Goal: Transaction & Acquisition: Purchase product/service

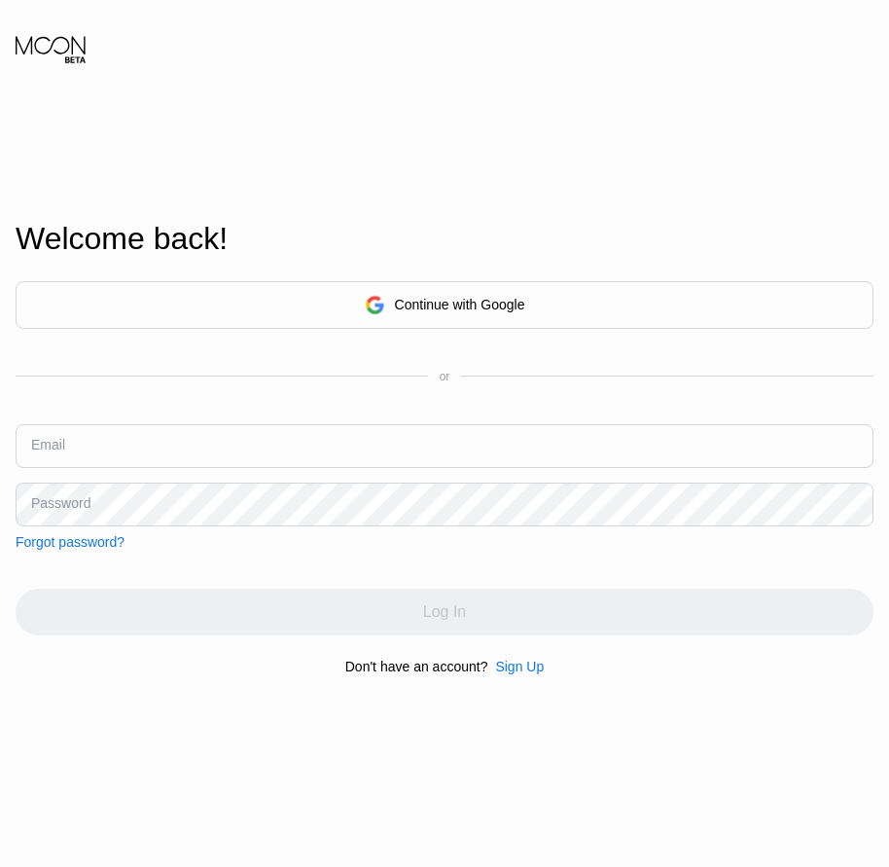
click at [529, 673] on div "Sign Up" at bounding box center [519, 667] width 49 height 16
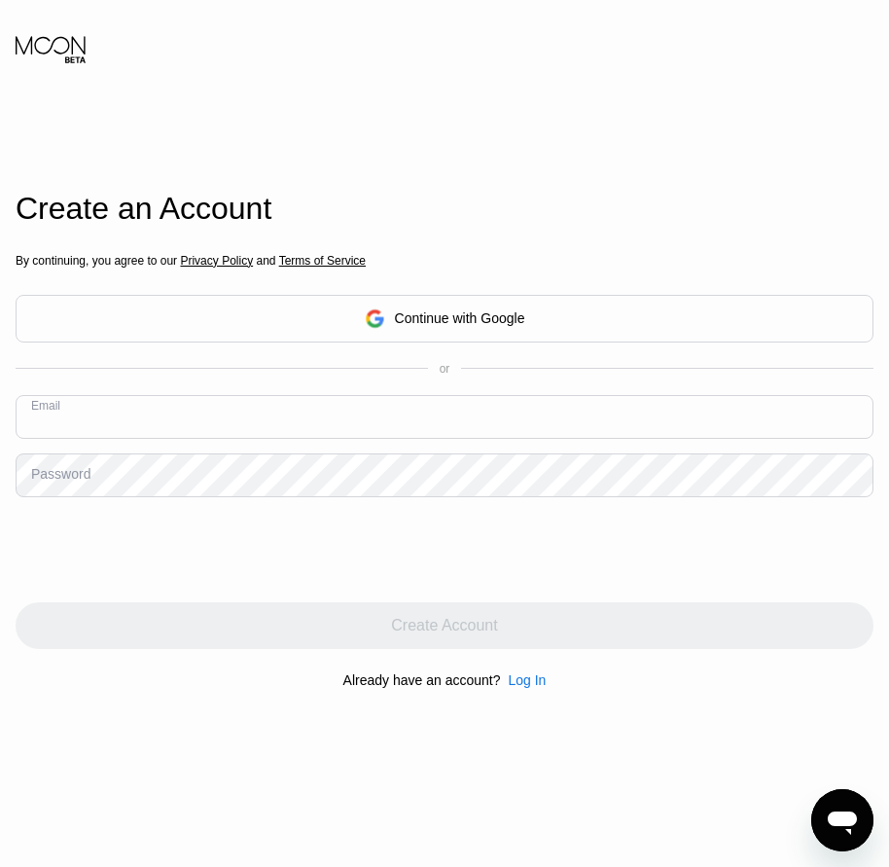
paste input "[URL][DOMAIN_NAME]"
type input "h"
click at [140, 411] on input "text" at bounding box center [445, 417] width 858 height 44
click at [90, 431] on input "text" at bounding box center [445, 417] width 858 height 44
paste input "[EMAIL_ADDRESS][DOMAIN_NAME]"
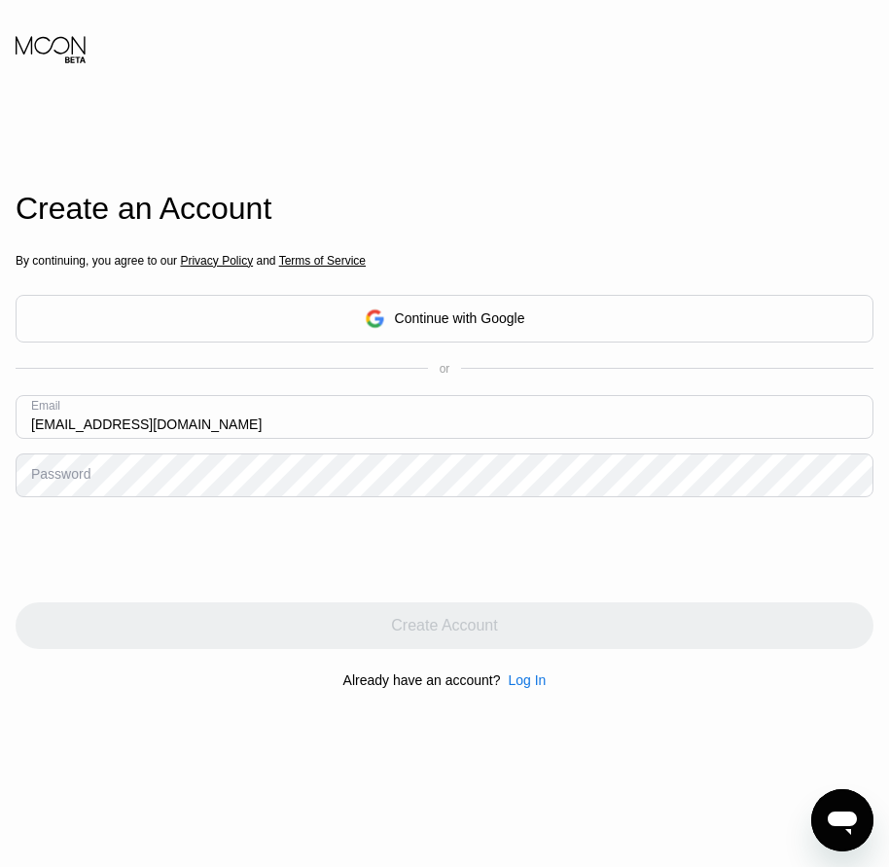
type input "[EMAIL_ADDRESS][DOMAIN_NAME]"
click at [39, 482] on div "Password" at bounding box center [60, 474] width 59 height 16
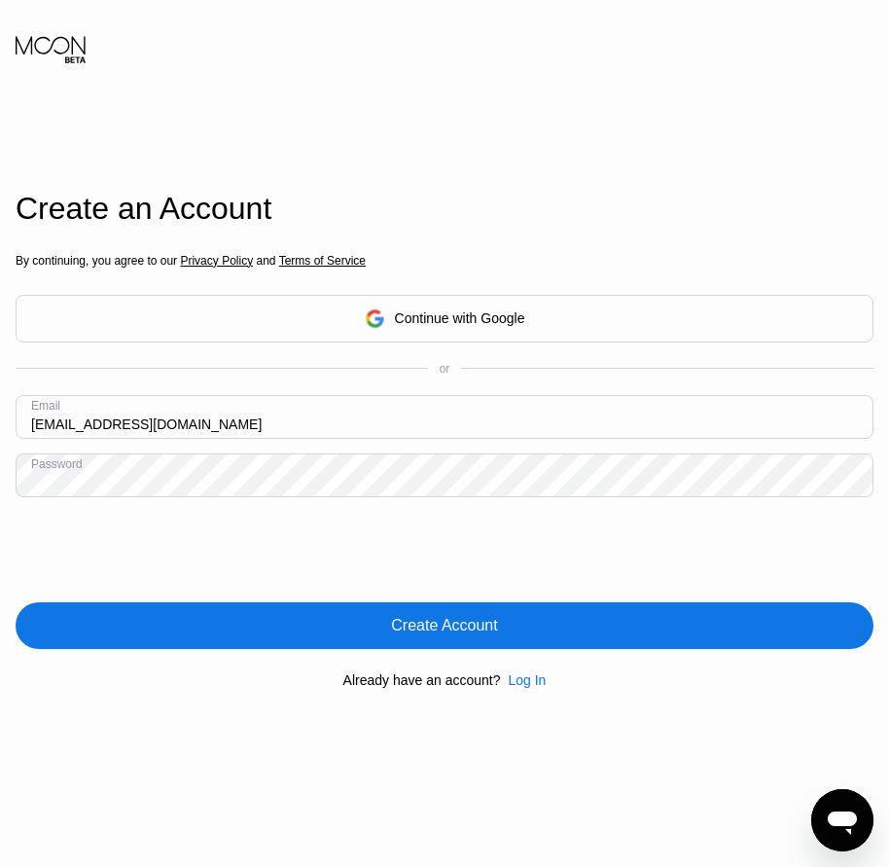
click at [447, 641] on div "Create Account" at bounding box center [445, 625] width 858 height 47
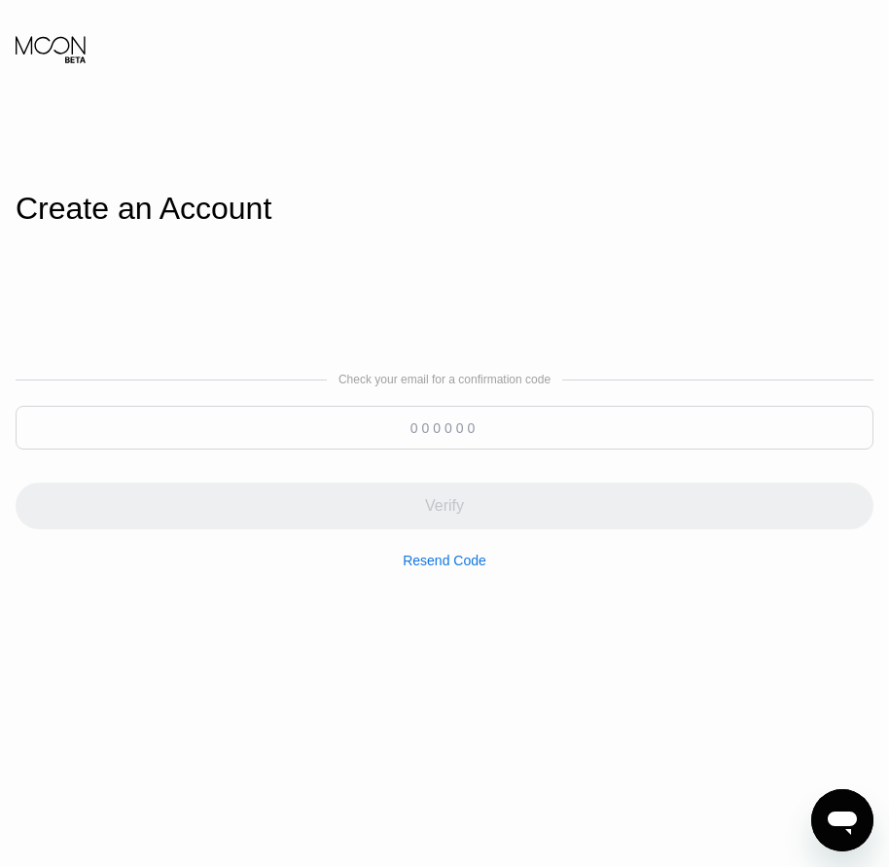
paste input "158057"
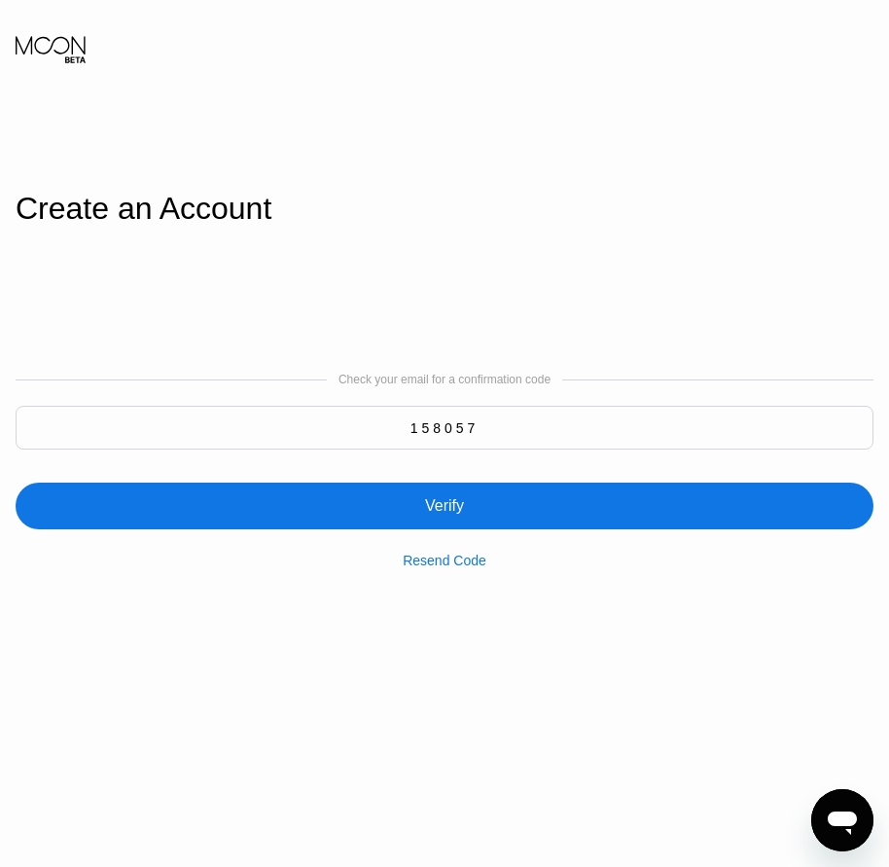
type input "158057"
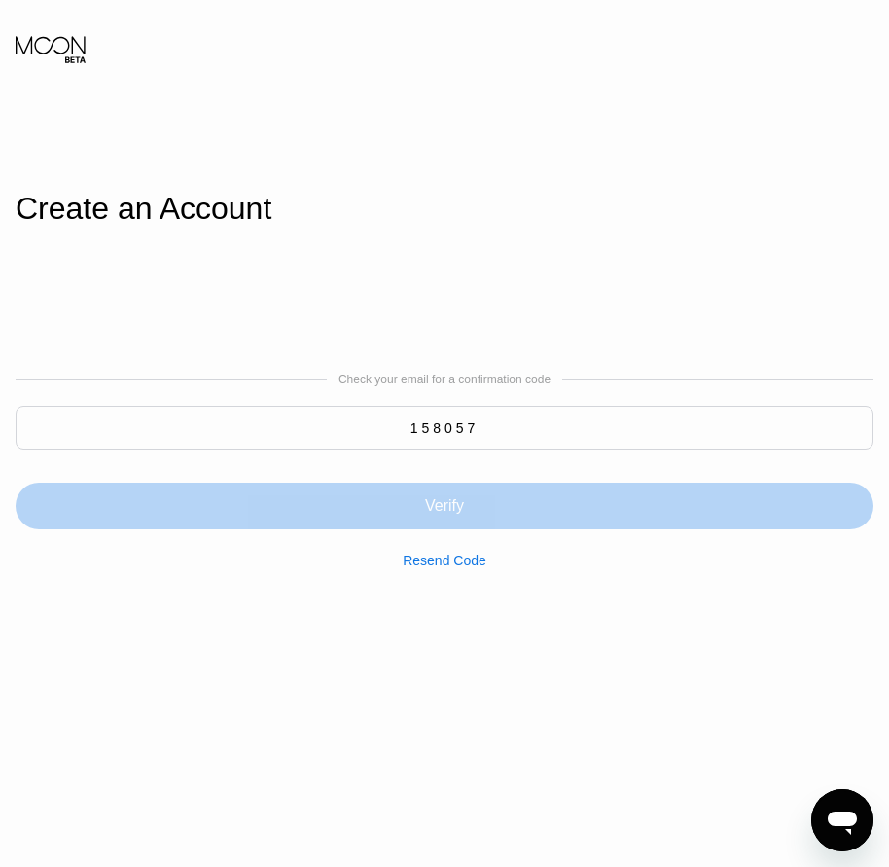
click at [459, 506] on div "Verify" at bounding box center [444, 505] width 39 height 19
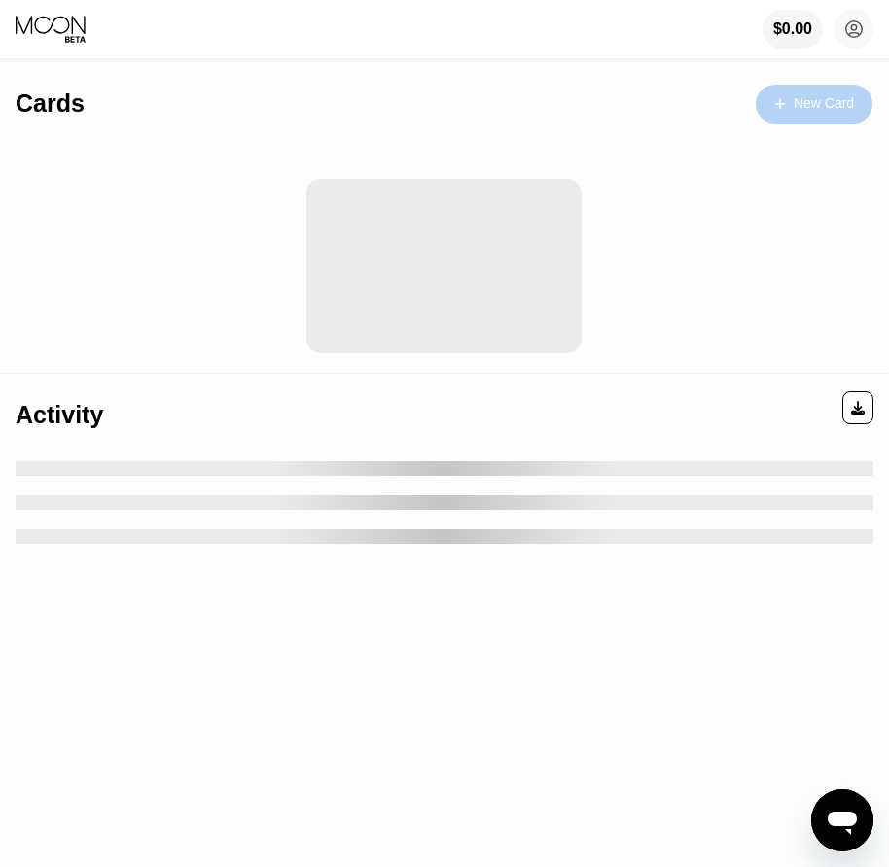
click at [803, 107] on div "New Card" at bounding box center [824, 103] width 60 height 17
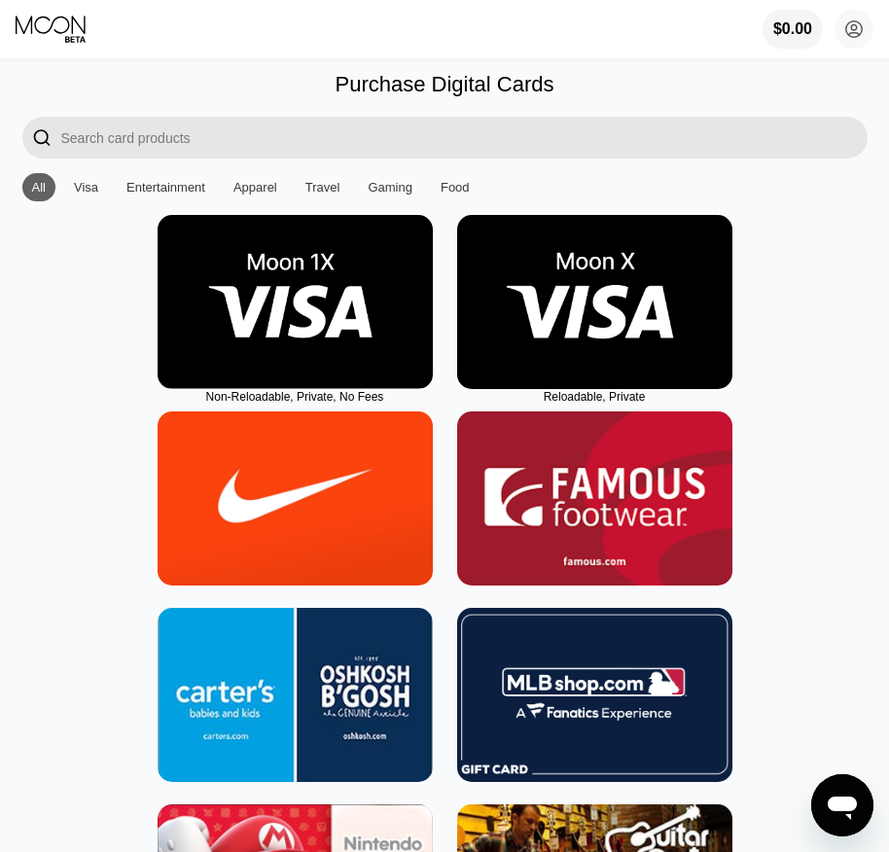
click at [582, 369] on img at bounding box center [594, 302] width 275 height 174
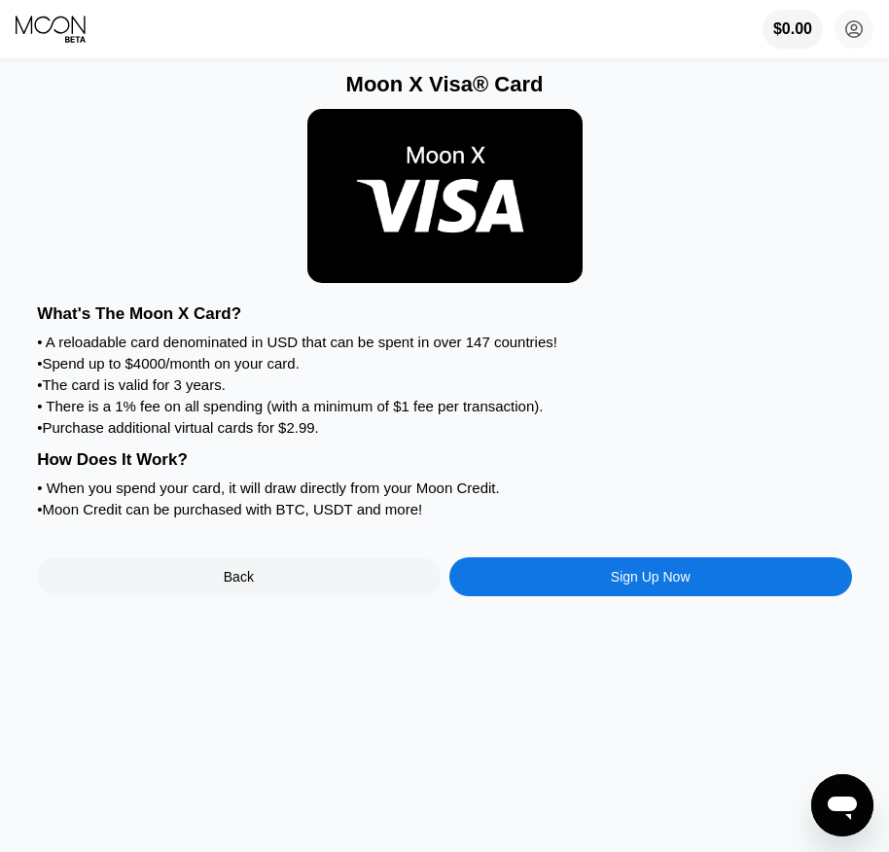
click at [599, 597] on div "Sign Up Now" at bounding box center [651, 577] width 403 height 39
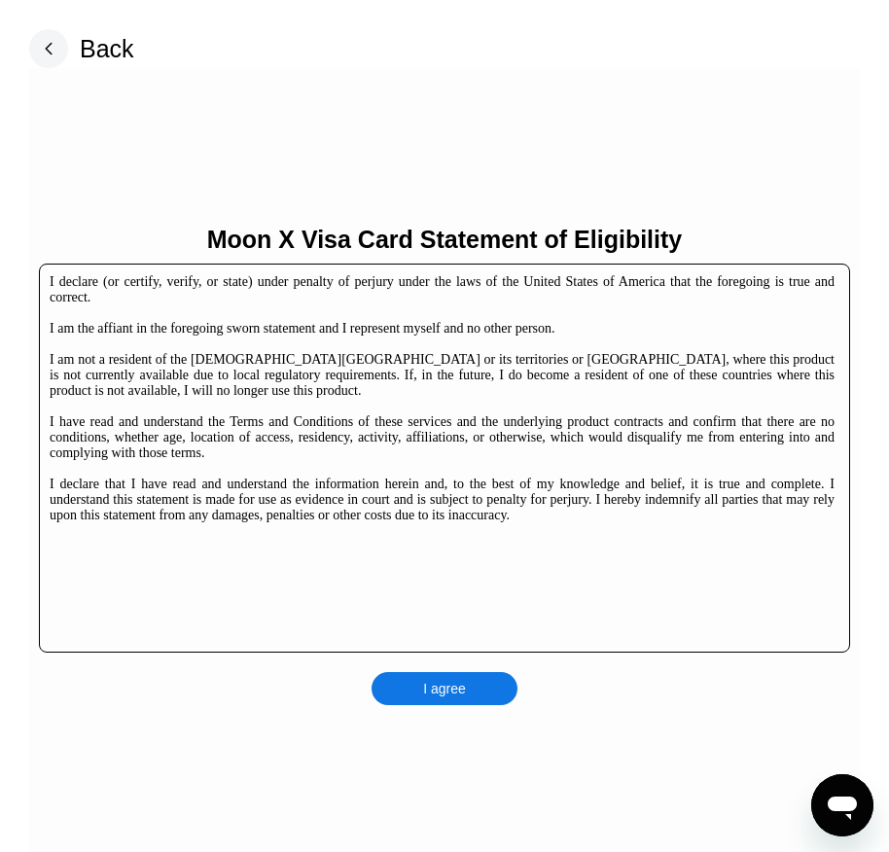
click at [471, 699] on div "I agree" at bounding box center [445, 688] width 146 height 33
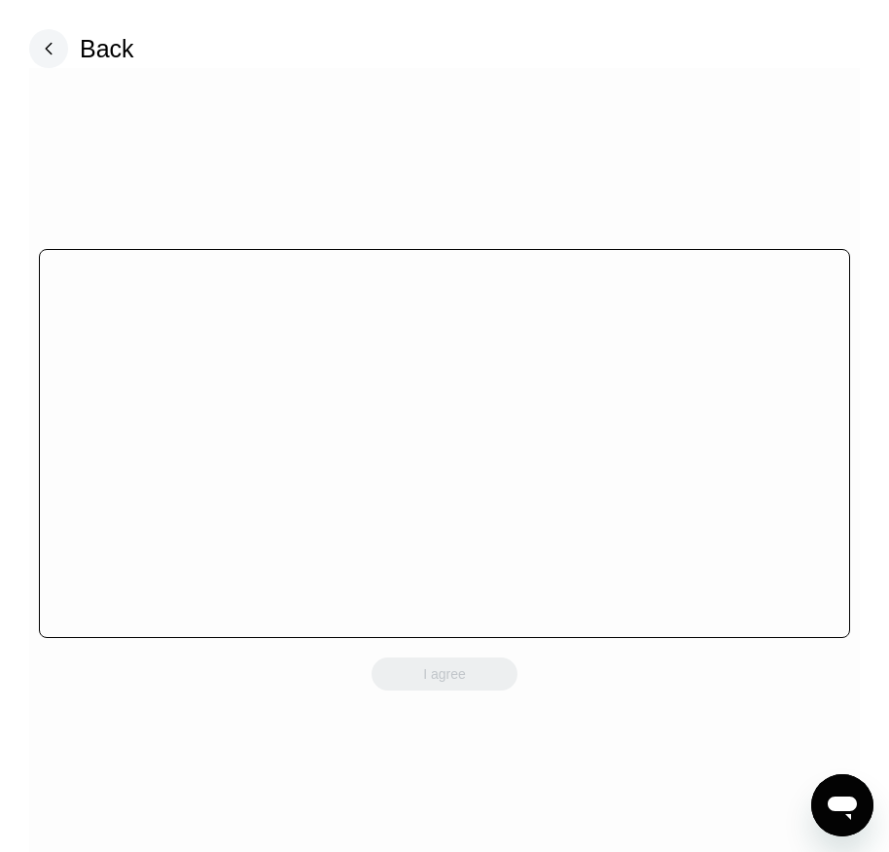
click at [477, 694] on div "I agree" at bounding box center [444, 465] width 831 height 794
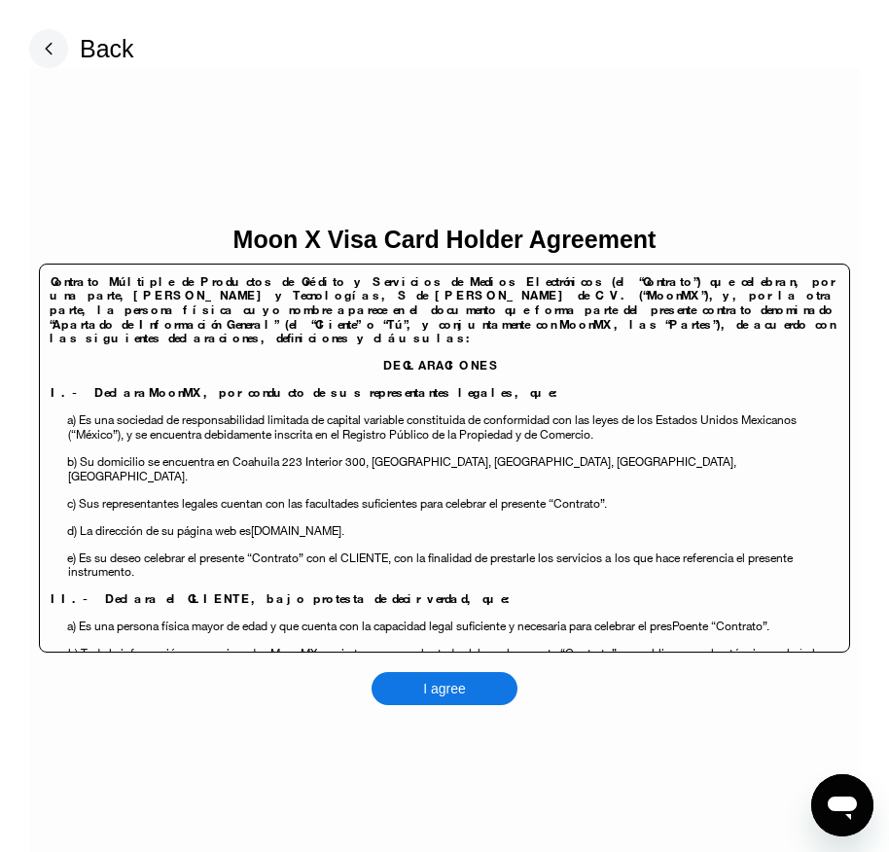
click at [478, 688] on div "I agree" at bounding box center [445, 688] width 146 height 33
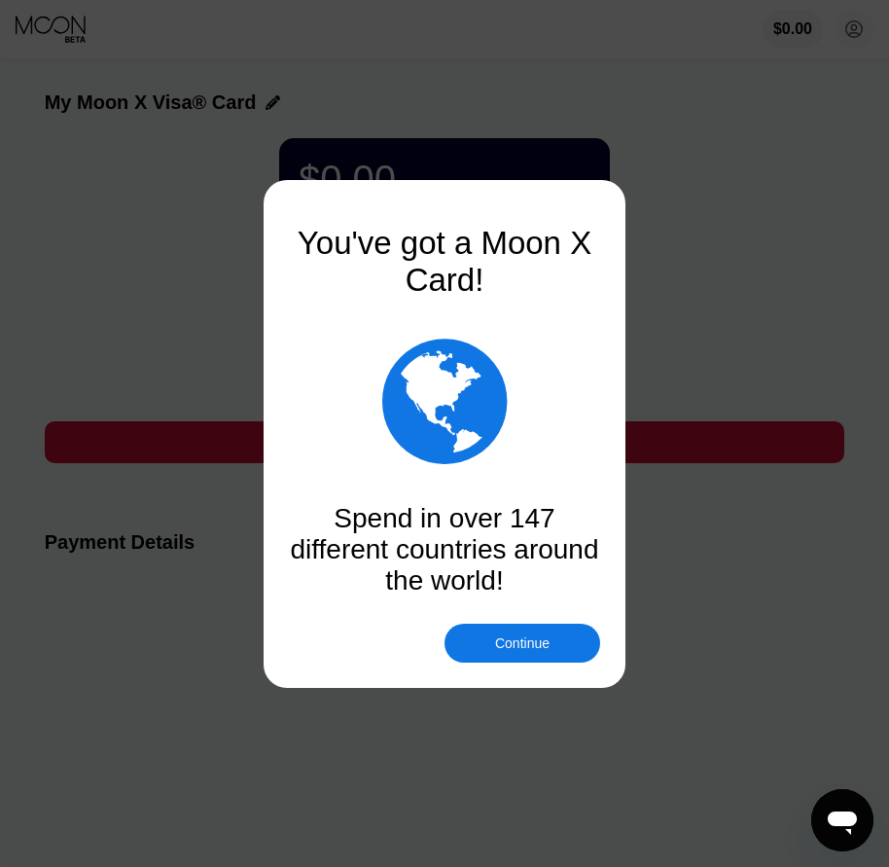
click at [505, 651] on div "Continue" at bounding box center [522, 643] width 54 height 16
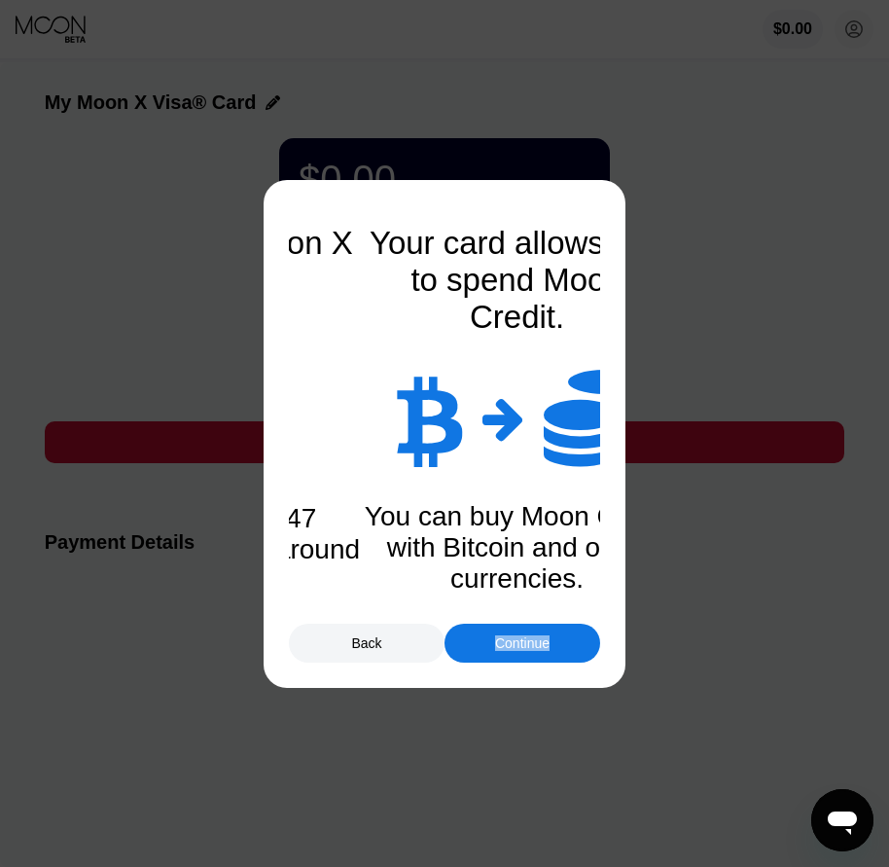
click at [505, 651] on div "Continue" at bounding box center [522, 643] width 54 height 16
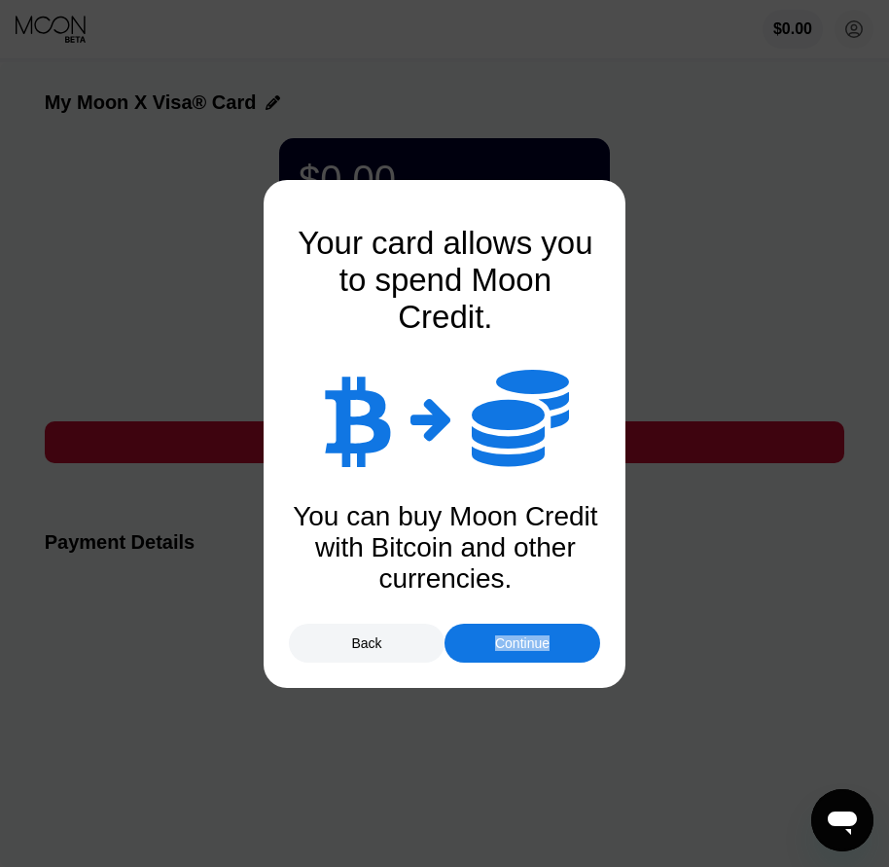
click at [505, 651] on div "Continue" at bounding box center [522, 643] width 54 height 16
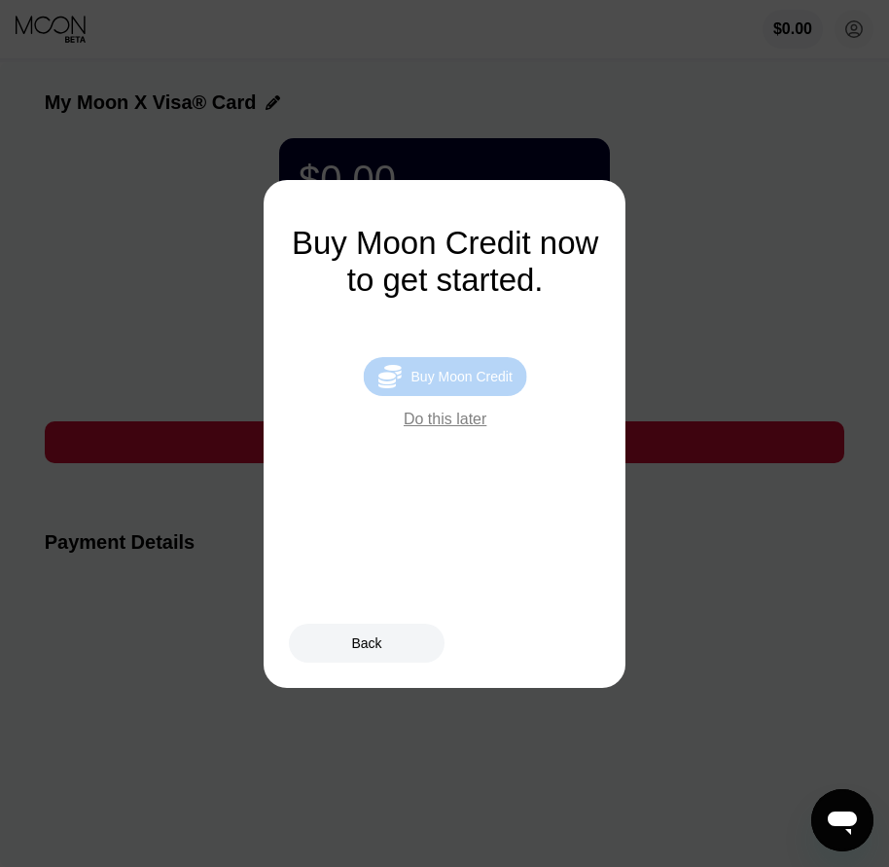
click at [500, 384] on div "Buy Moon Credit" at bounding box center [462, 377] width 101 height 16
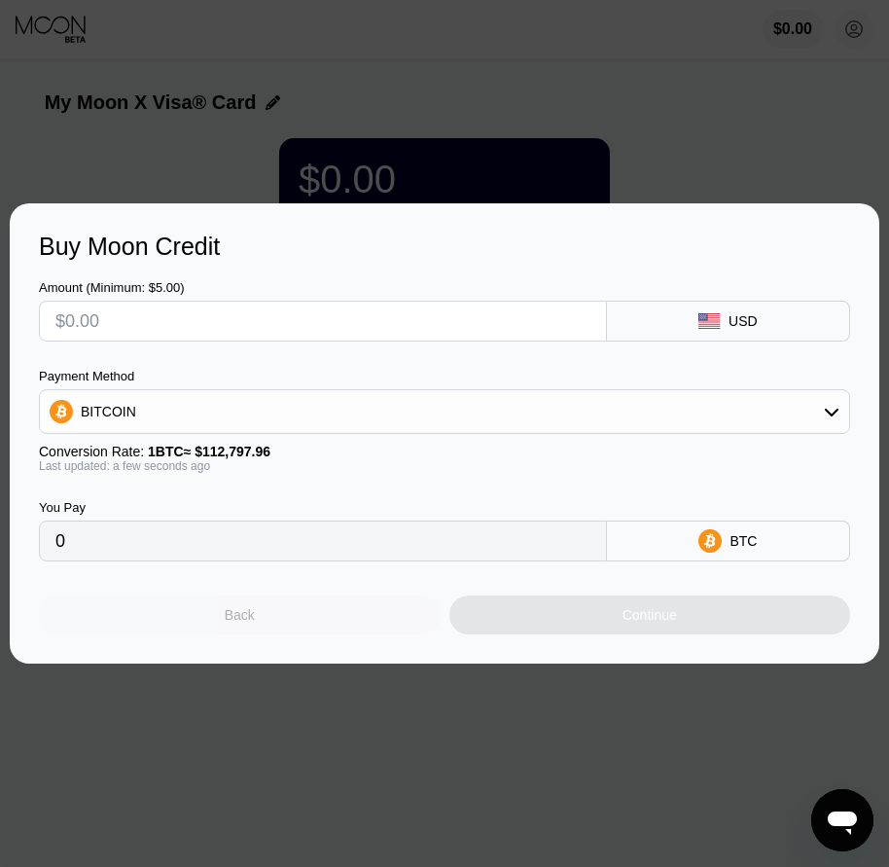
click at [314, 626] on div "Back" at bounding box center [240, 615] width 402 height 39
